Goal: Download file/media

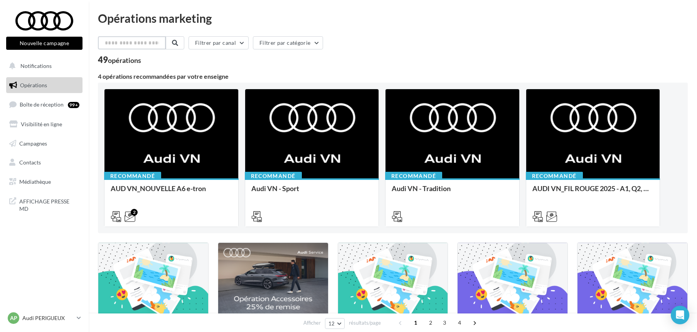
click at [121, 44] on input "text" at bounding box center [132, 42] width 68 height 13
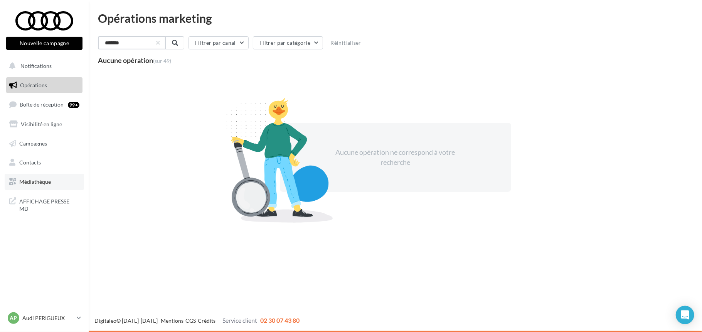
type input "*******"
click at [35, 175] on link "Médiathèque" at bounding box center [44, 182] width 79 height 16
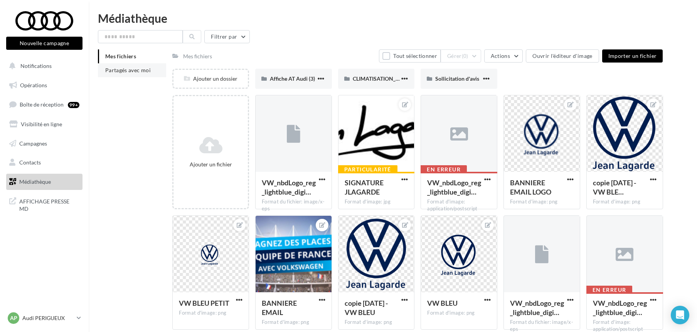
click at [105, 73] on li "Partagés avec moi" at bounding box center [132, 70] width 68 height 14
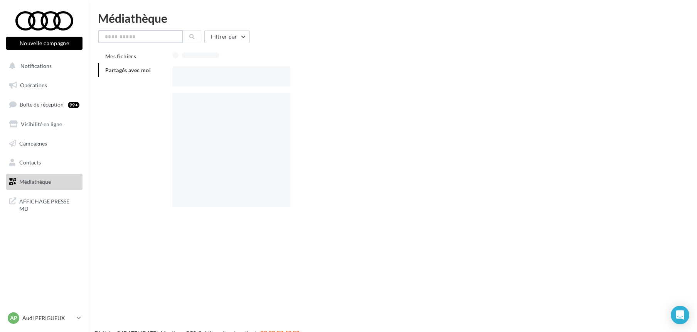
click at [126, 34] on input "text" at bounding box center [140, 36] width 85 height 13
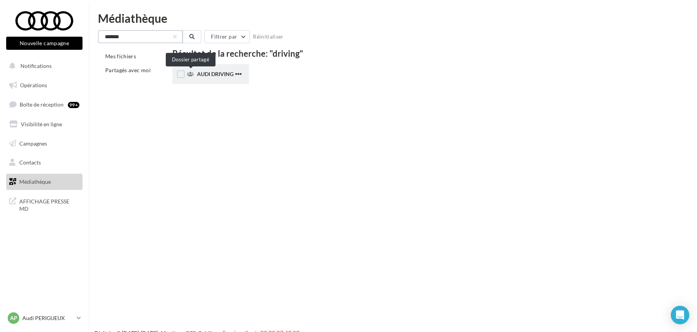
type input "*******"
click at [198, 73] on span "AUDI DRIVING" at bounding box center [215, 74] width 37 height 7
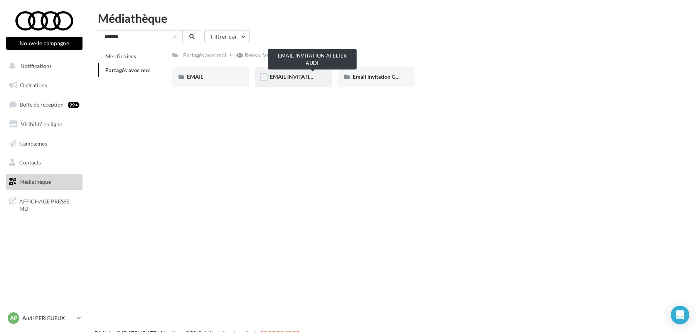
click at [306, 76] on span "EMAIL INVITATION ATELIER AUDI" at bounding box center [312, 76] width 84 height 7
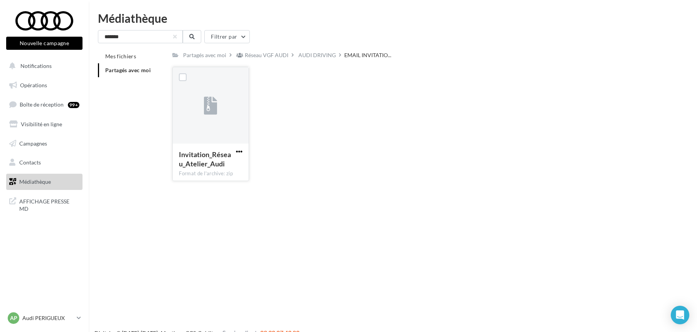
click at [236, 148] on span "button" at bounding box center [239, 151] width 7 height 7
click at [208, 172] on button "Télécharger" at bounding box center [205, 167] width 77 height 20
click at [34, 317] on p "Audi PERIGUEUX" at bounding box center [47, 318] width 51 height 8
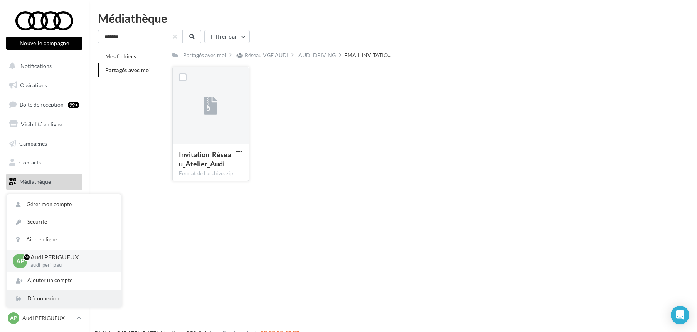
click at [48, 295] on div "Déconnexion" at bounding box center [64, 298] width 115 height 17
